Goal: Task Accomplishment & Management: Manage account settings

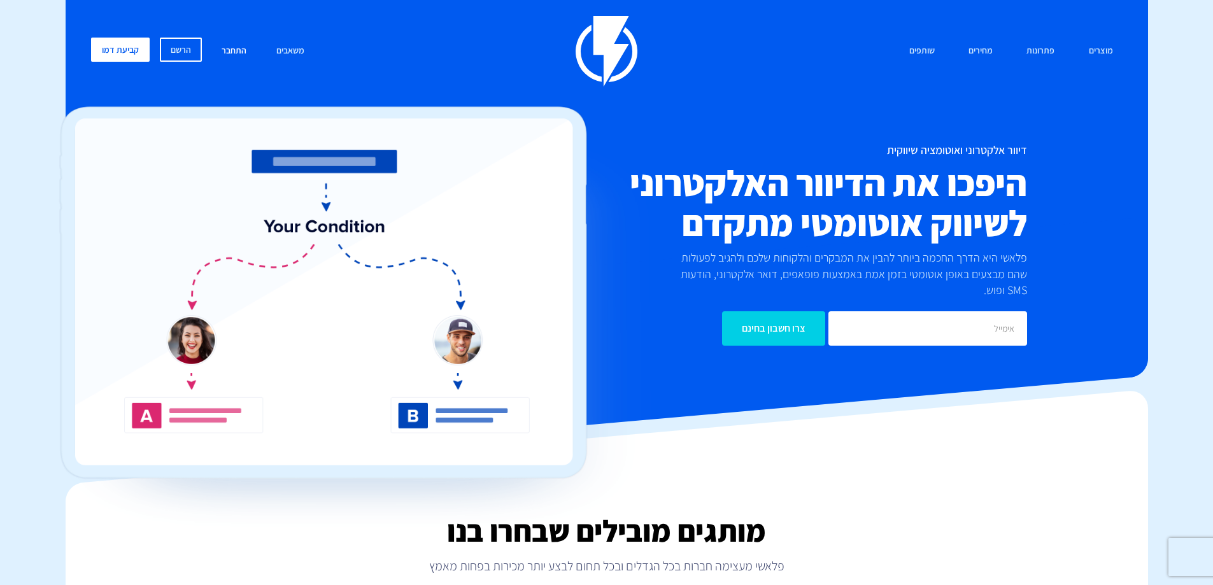
click at [232, 50] on link "התחבר" at bounding box center [234, 51] width 44 height 27
click at [244, 51] on link "התחבר" at bounding box center [234, 51] width 44 height 27
click at [232, 49] on link "התחבר" at bounding box center [234, 51] width 44 height 27
